Goal: Information Seeking & Learning: Find specific fact

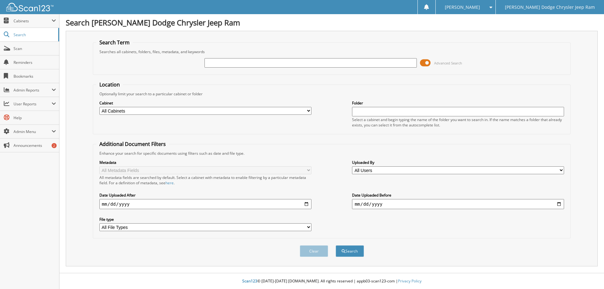
click at [256, 63] on input "text" at bounding box center [310, 62] width 212 height 9
type input "29711"
click at [336, 245] on button "Search" at bounding box center [350, 251] width 28 height 12
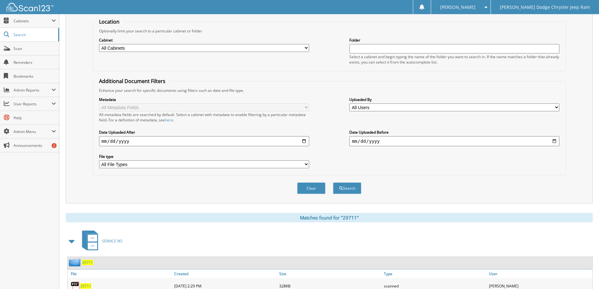
scroll to position [189, 0]
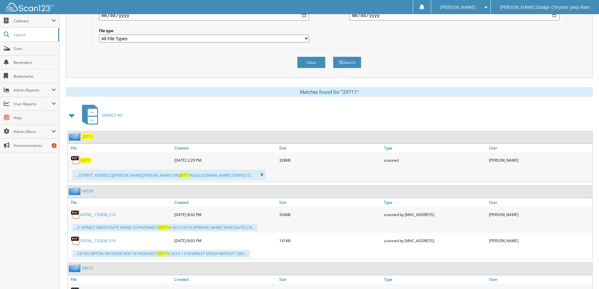
click at [87, 160] on span "29711" at bounding box center [85, 160] width 11 height 5
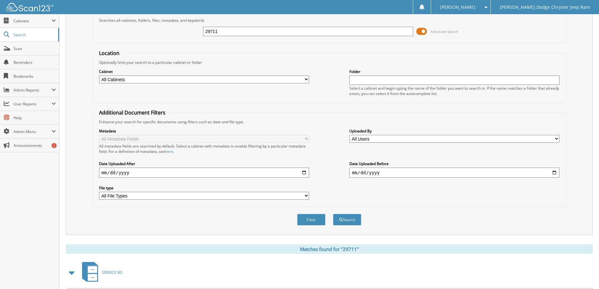
click at [238, 32] on input "29711" at bounding box center [308, 31] width 210 height 9
type input "29464"
click at [333, 214] on button "Search" at bounding box center [347, 220] width 28 height 12
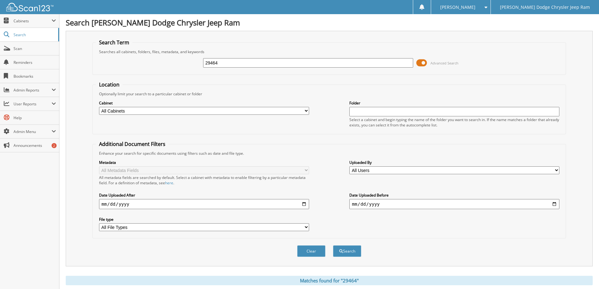
scroll to position [189, 0]
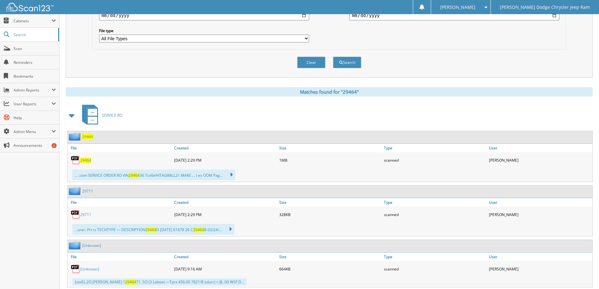
click at [84, 160] on span "29464" at bounding box center [85, 160] width 11 height 5
